Goal: Communication & Community: Answer question/provide support

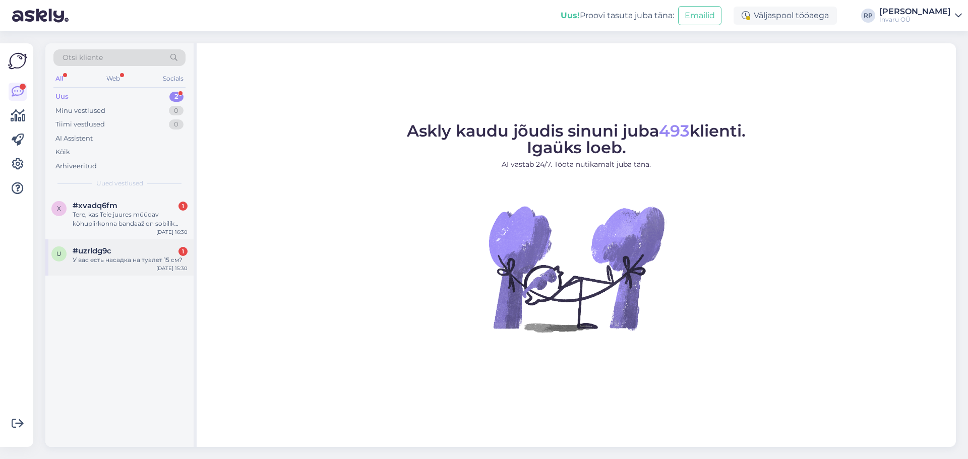
click at [101, 258] on div "У вас есть насадка на туалет 15 см?" at bounding box center [130, 260] width 115 height 9
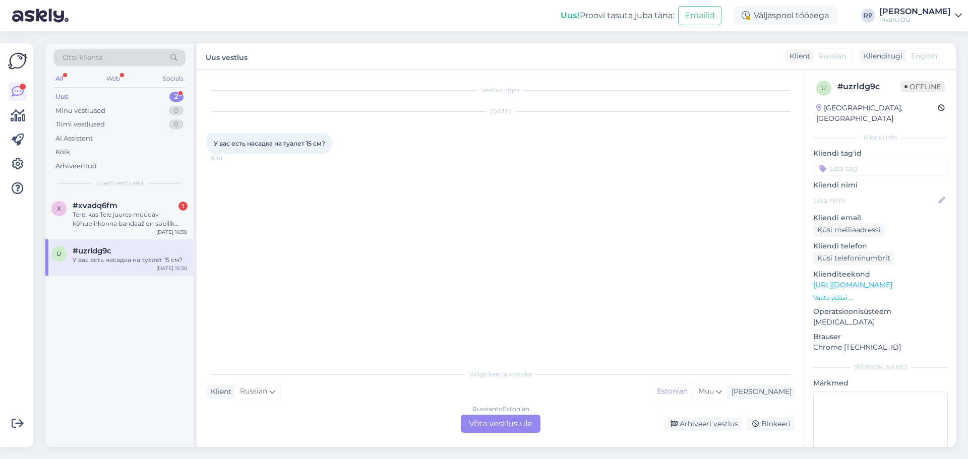
click at [477, 425] on div "Russian to Estonian Võta vestlus üle" at bounding box center [501, 424] width 80 height 18
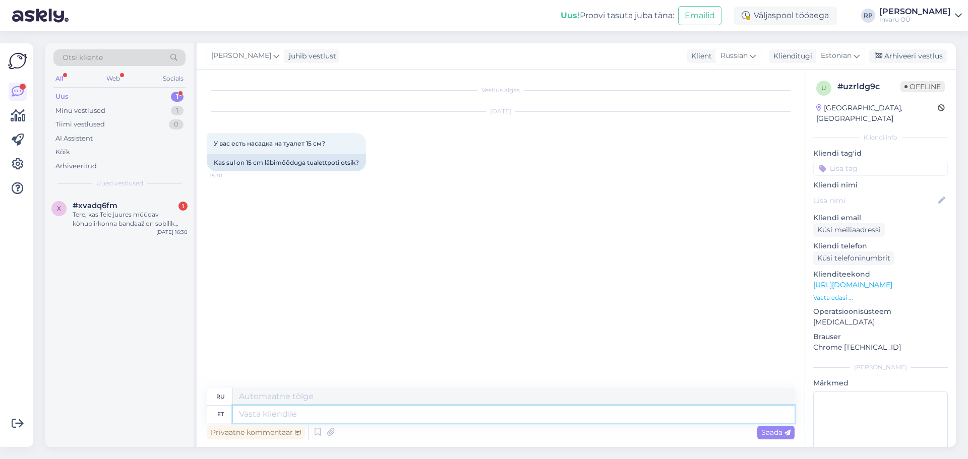
click at [313, 414] on textarea at bounding box center [513, 414] width 561 height 17
type textarea "Tere,"
type textarea "Привет"
type textarea "Tere,"
type textarea "Привет,"
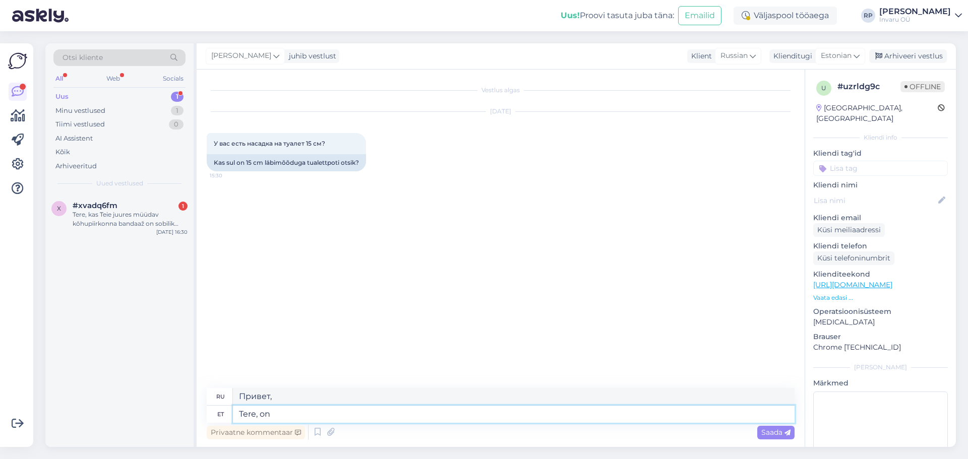
type textarea "Tere, on"
type textarea "Привет, это"
type textarea "Tere, on [PERSON_NAME]"
type textarea "Здравствуйте, да."
type textarea "Tere, on [PERSON_NAME] pakkuda"
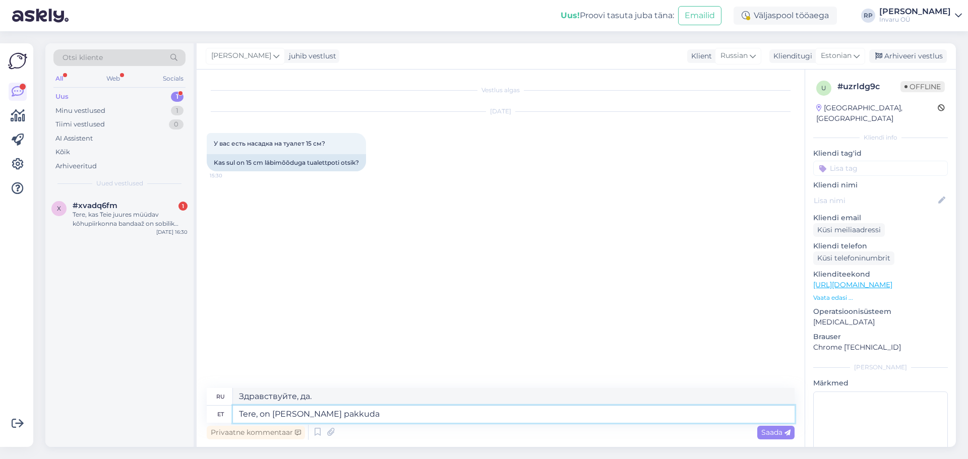
type textarea "Здравствуйте, есть предложение?"
paste textarea "[URL][DOMAIN_NAME]"
type textarea "Tere, on [PERSON_NAME] pakkuda [URL][DOMAIN_NAME]"
type textarea "Здравствуйте, есть предложение [URL][DOMAIN_NAME]"
type textarea "Tere, on [PERSON_NAME] pakkuda [URL][DOMAIN_NAME]"
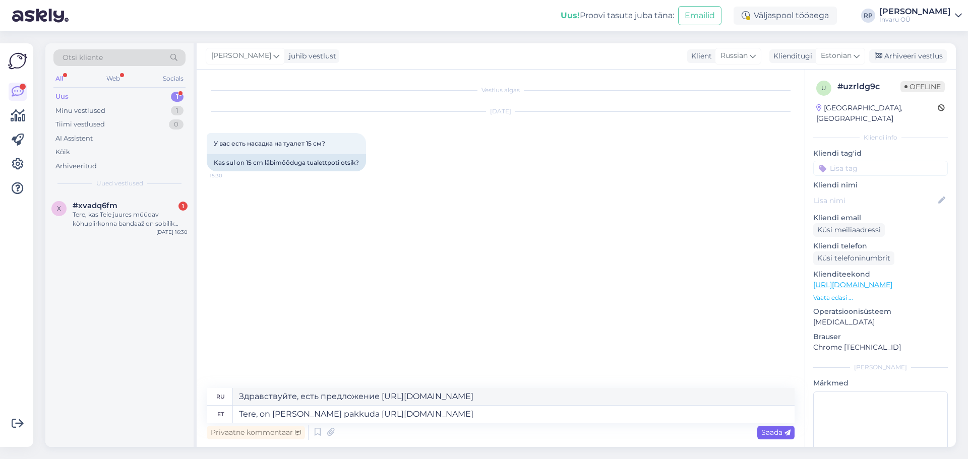
click at [776, 430] on span "Saada" at bounding box center [775, 432] width 29 height 9
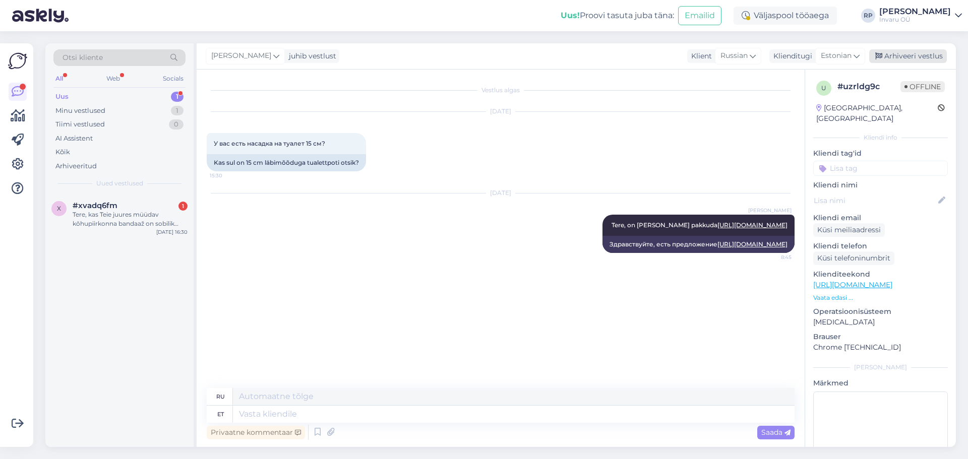
click at [933, 57] on div "Arhiveeri vestlus" at bounding box center [908, 56] width 78 height 14
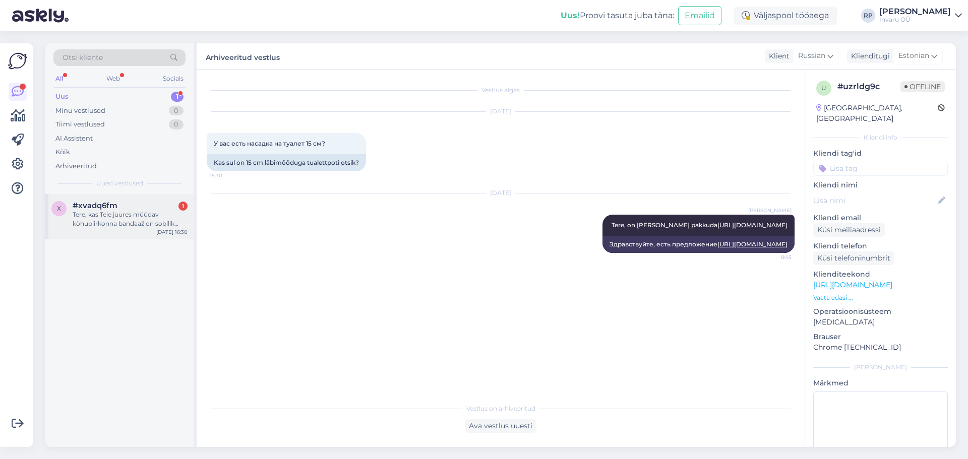
click at [98, 219] on div "Tere, kas Teie juures müüdav kõhupiirkonna bandaaž on sobilik kanda [PERSON_NAM…" at bounding box center [130, 219] width 115 height 18
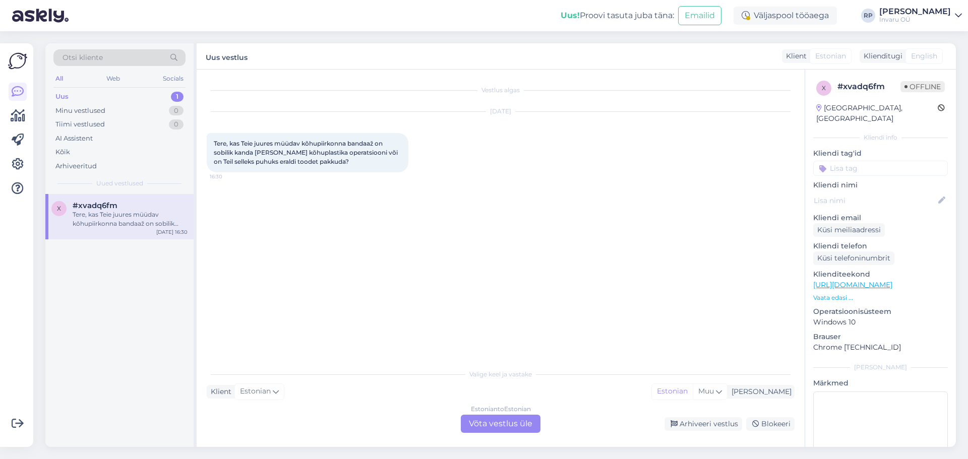
click at [502, 419] on div "Estonian to Estonian Võta vestlus üle" at bounding box center [501, 424] width 80 height 18
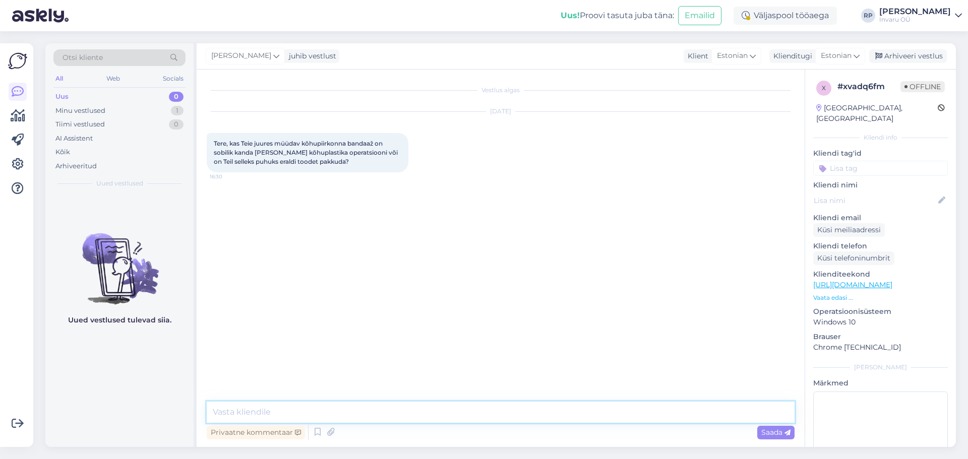
click at [244, 404] on textarea at bounding box center [501, 412] width 588 height 21
type textarea "Tere"
paste textarea "Näidustused: kõhupiirkonna lihaste [PERSON_NAME] operatsioonijärgsed seisundid:…"
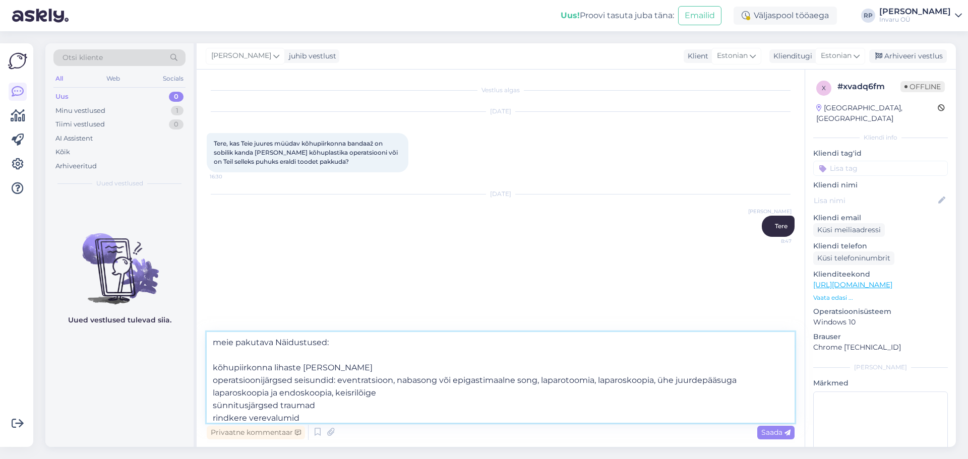
scroll to position [31, 0]
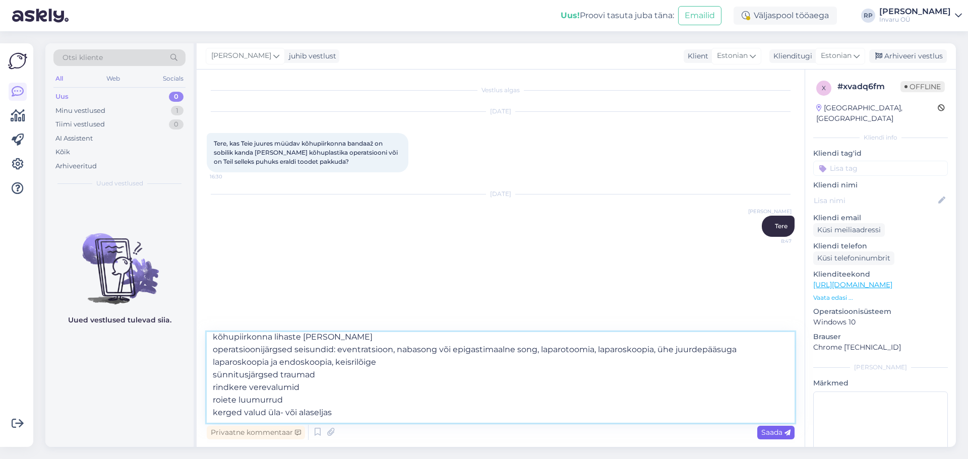
type textarea "meie pakutava Näidustused: kõhupiirkonna lihaste [PERSON_NAME] operatsioonijärg…"
click at [763, 432] on span "Saada" at bounding box center [775, 432] width 29 height 9
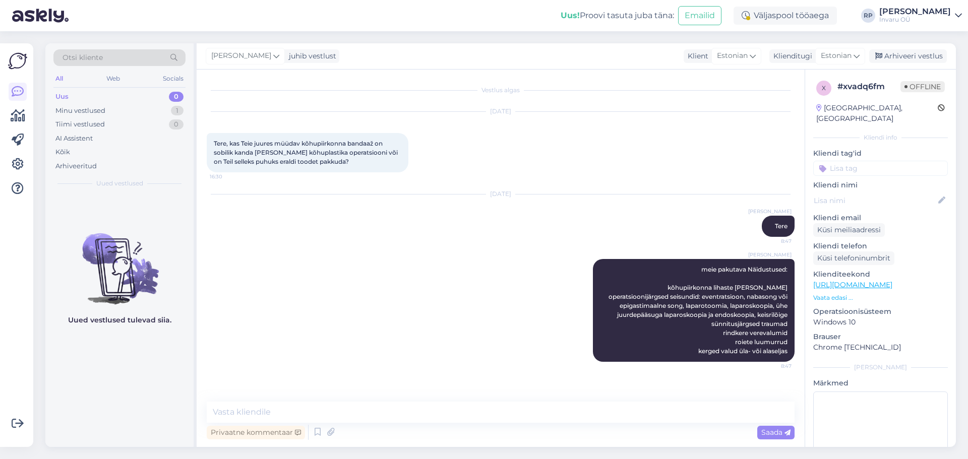
scroll to position [0, 0]
click at [312, 411] on textarea at bounding box center [501, 412] width 588 height 21
type textarea "Arst oleks vast õigem soovitaja"
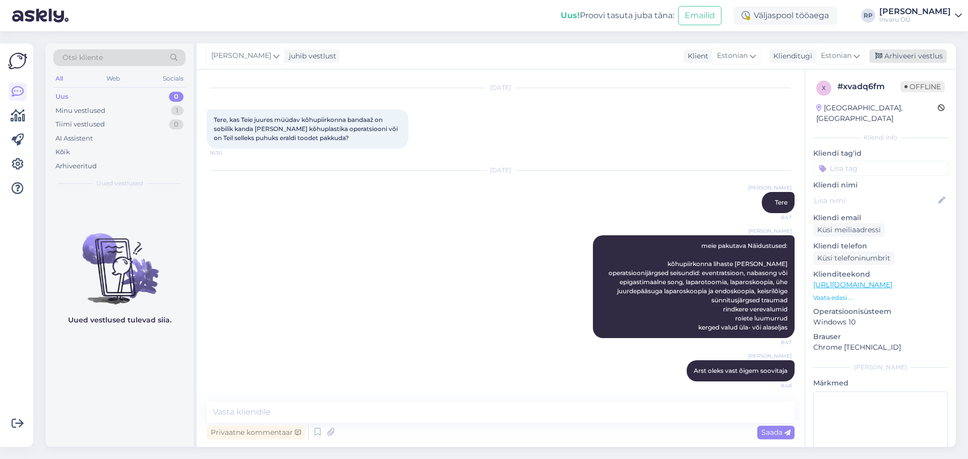
click at [928, 56] on div "Arhiveeri vestlus" at bounding box center [908, 56] width 78 height 14
